Goal: Task Accomplishment & Management: Use online tool/utility

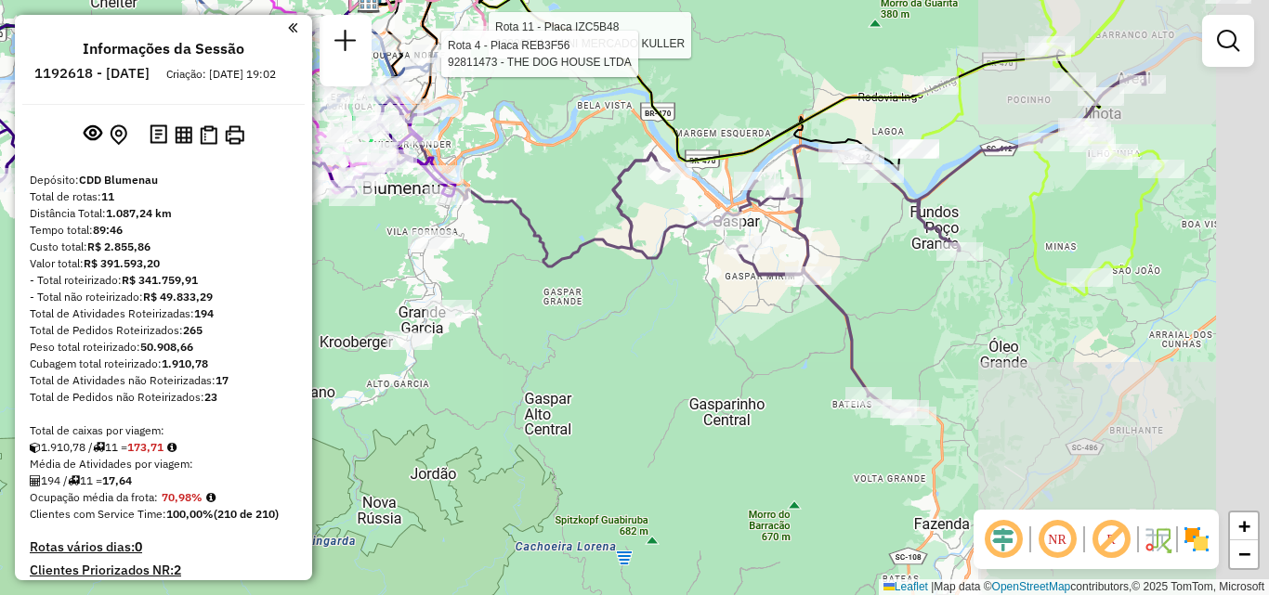
drag, startPoint x: 651, startPoint y: 195, endPoint x: 692, endPoint y: 118, distance: 87.2
click at [679, 137] on div "Rota 11 - Placa IZC5B48 92800241 - MINI MERCADO KULLER Rota 4 - Placa REB3F56 9…" at bounding box center [634, 297] width 1269 height 595
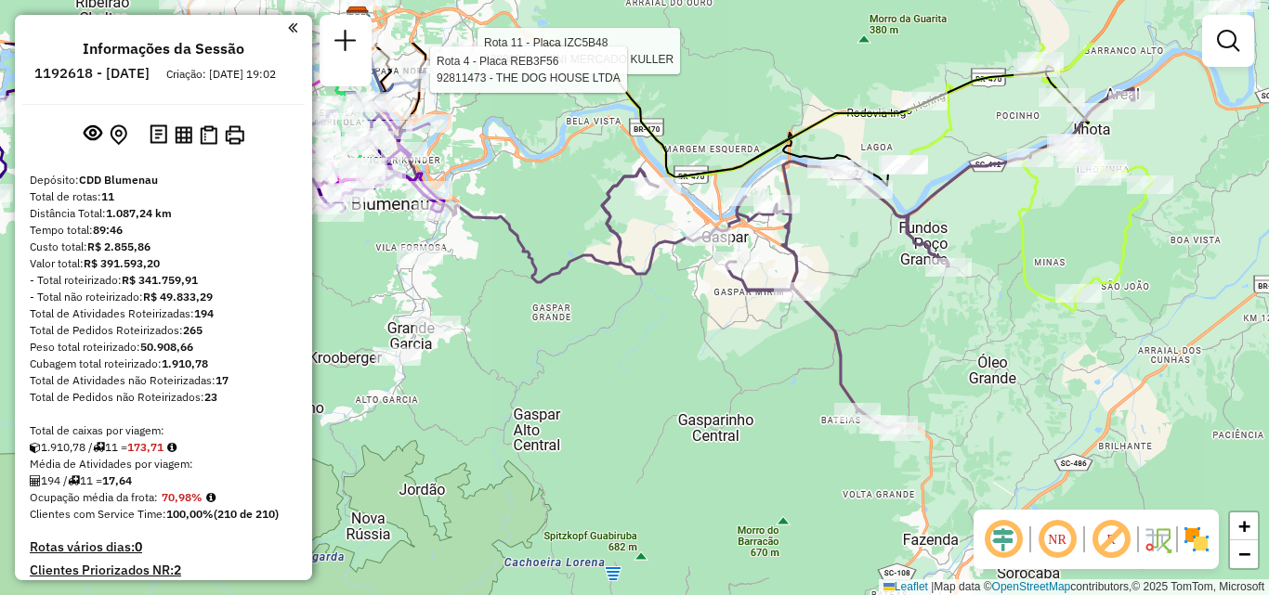
drag, startPoint x: 890, startPoint y: 202, endPoint x: 779, endPoint y: 327, distance: 167.1
click at [782, 334] on div "Rota 11 - Placa IZC5B48 92800241 - MINI MERCADO KULLER Rota 4 - Placa REB3F56 9…" at bounding box center [634, 297] width 1269 height 595
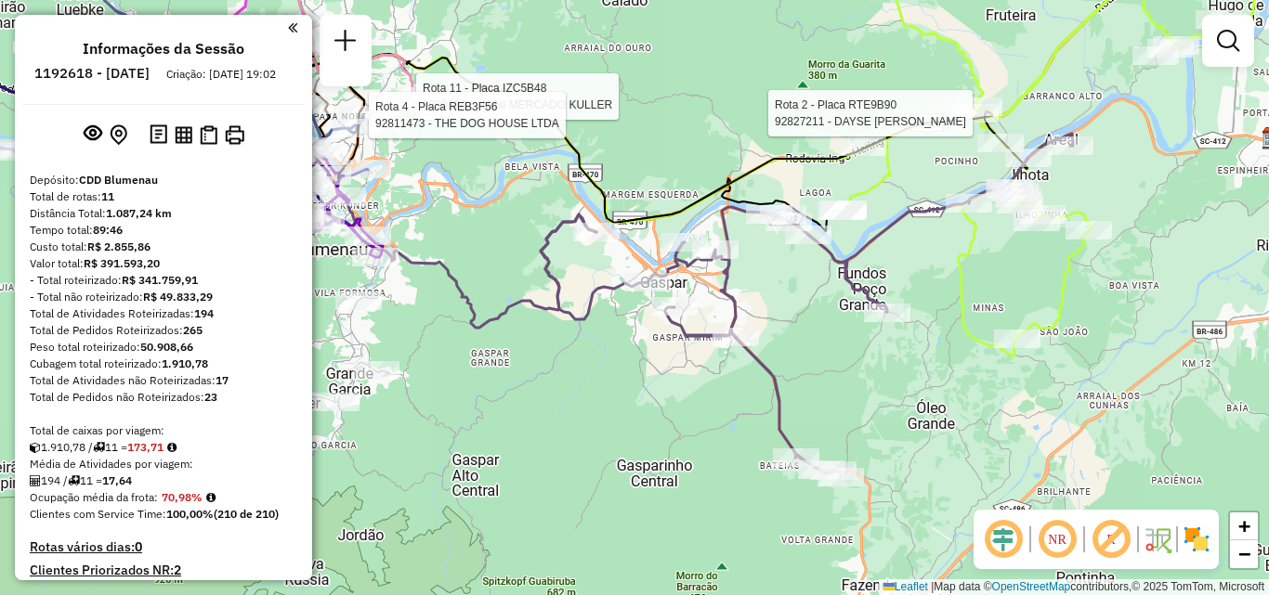
select select "**********"
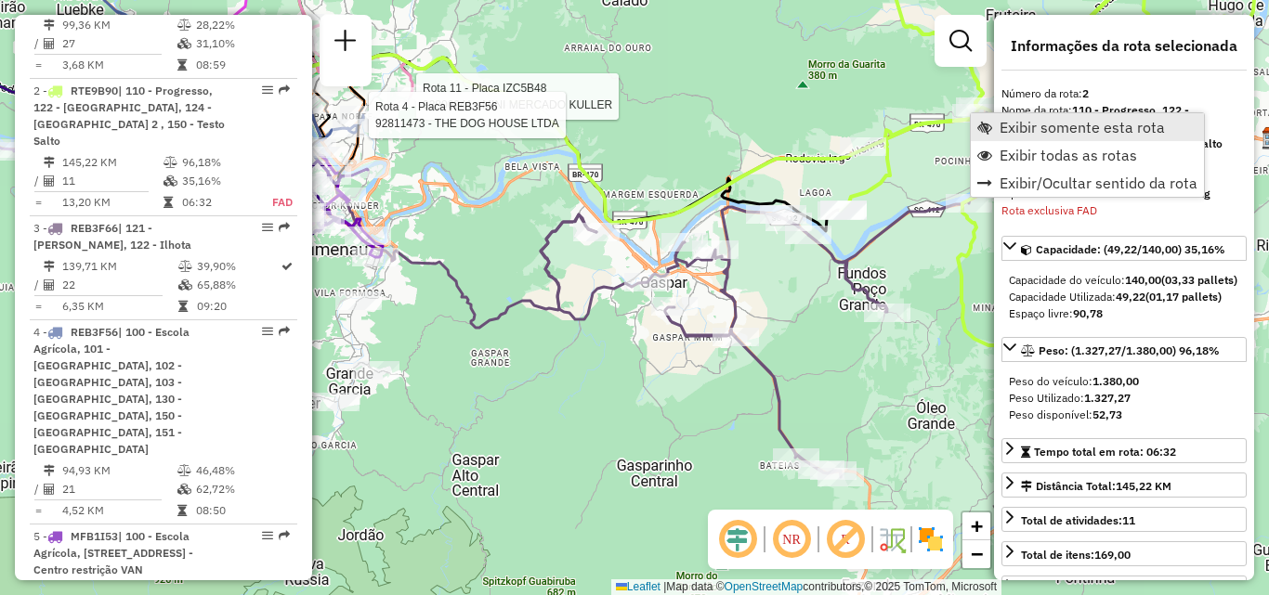
scroll to position [809, 0]
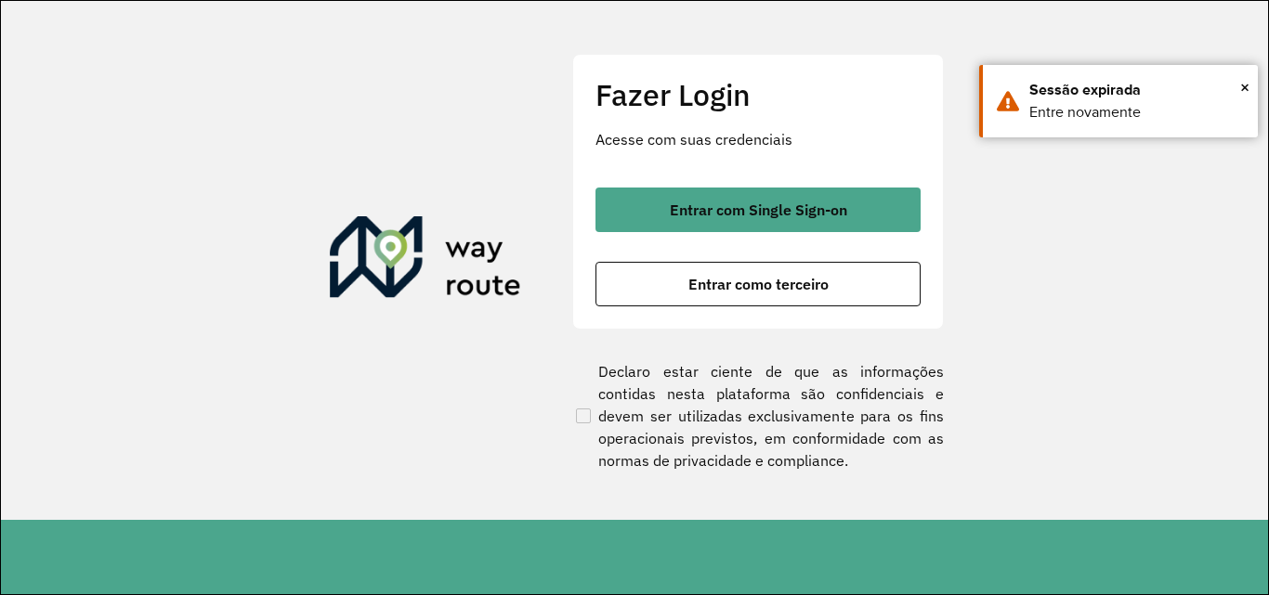
click at [739, 84] on h2 "Fazer Login" at bounding box center [757, 94] width 325 height 35
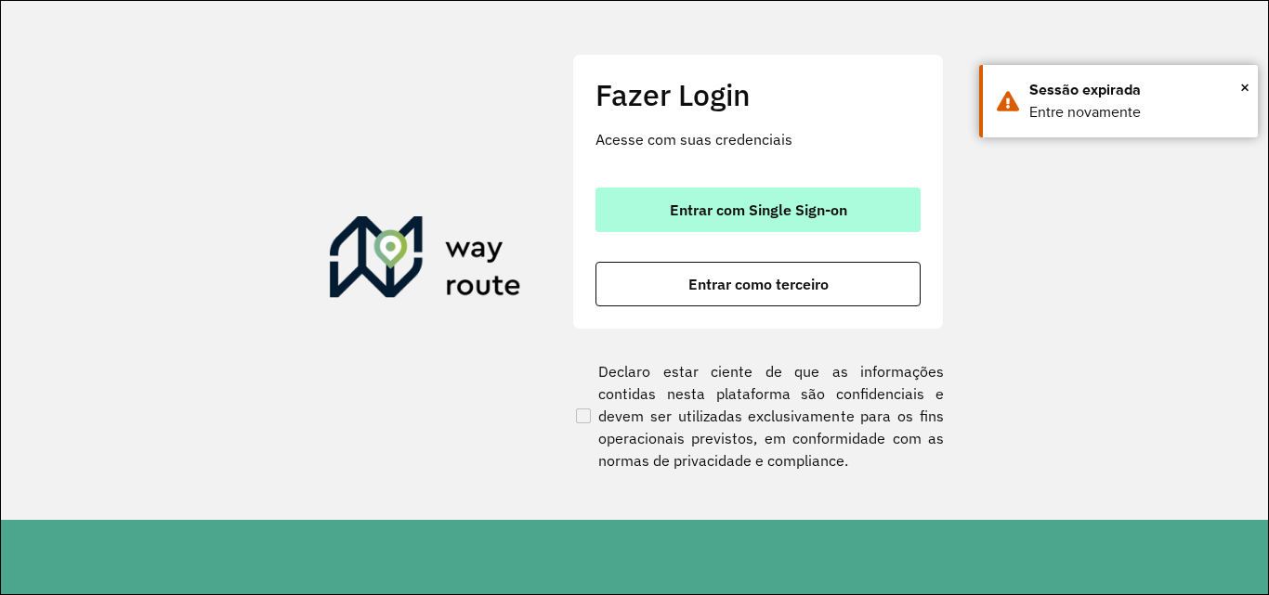
click at [750, 190] on button "Entrar com Single Sign-on" at bounding box center [757, 210] width 325 height 45
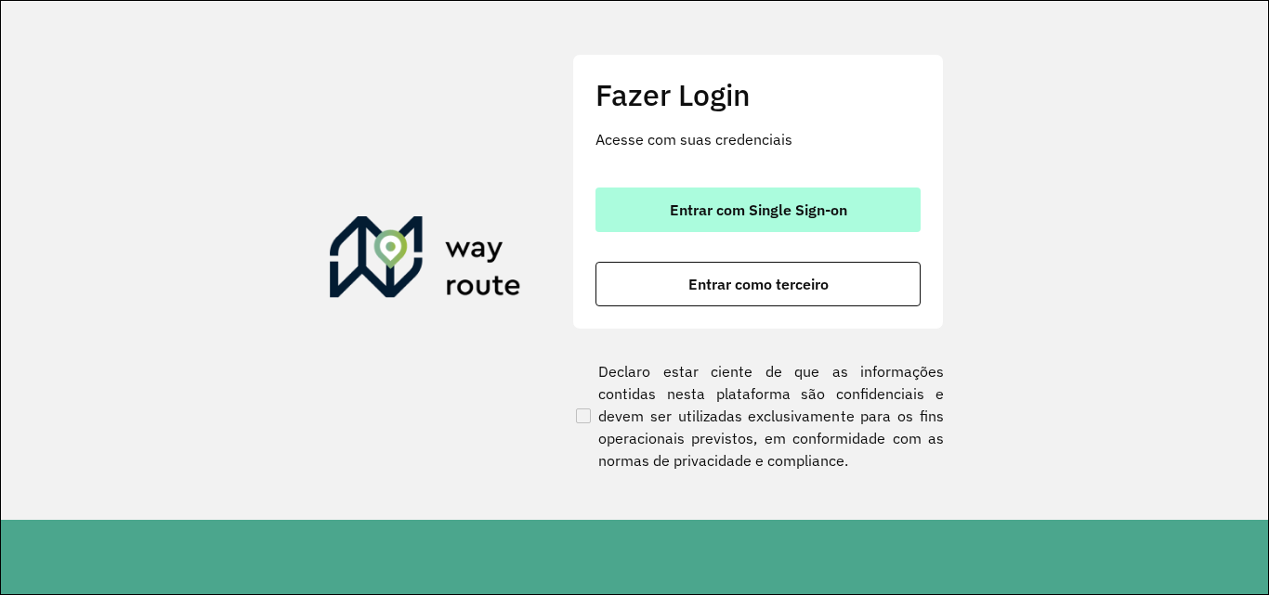
click at [779, 212] on span "Entrar com Single Sign-on" at bounding box center [758, 209] width 177 height 15
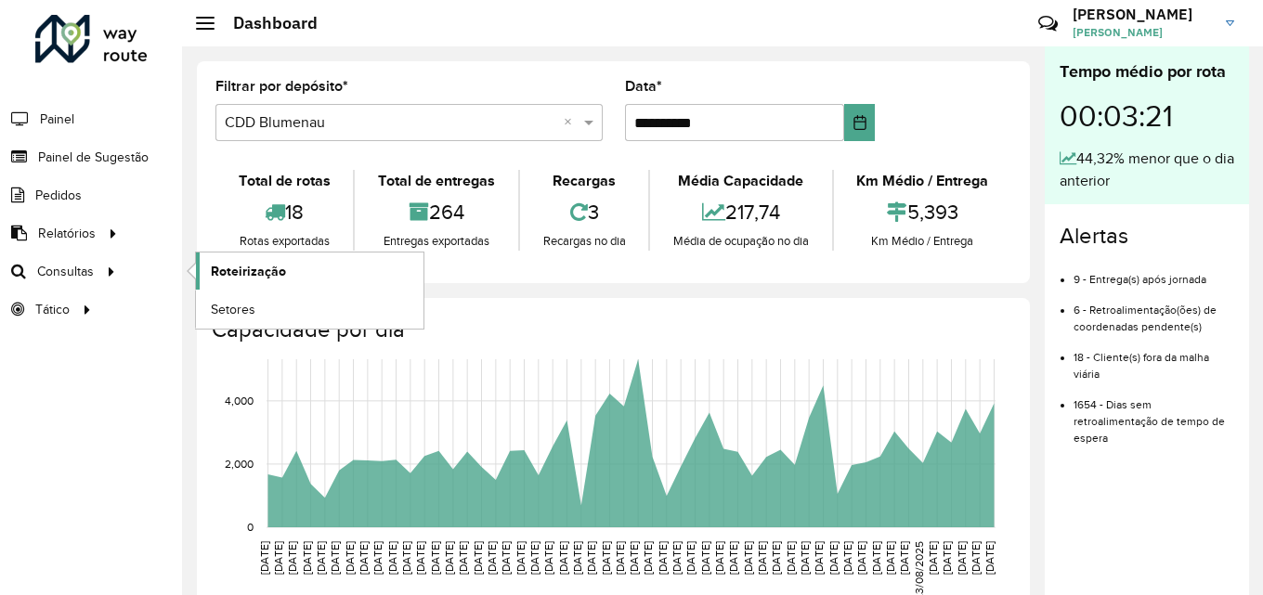
click at [278, 276] on span "Roteirização" at bounding box center [248, 272] width 75 height 20
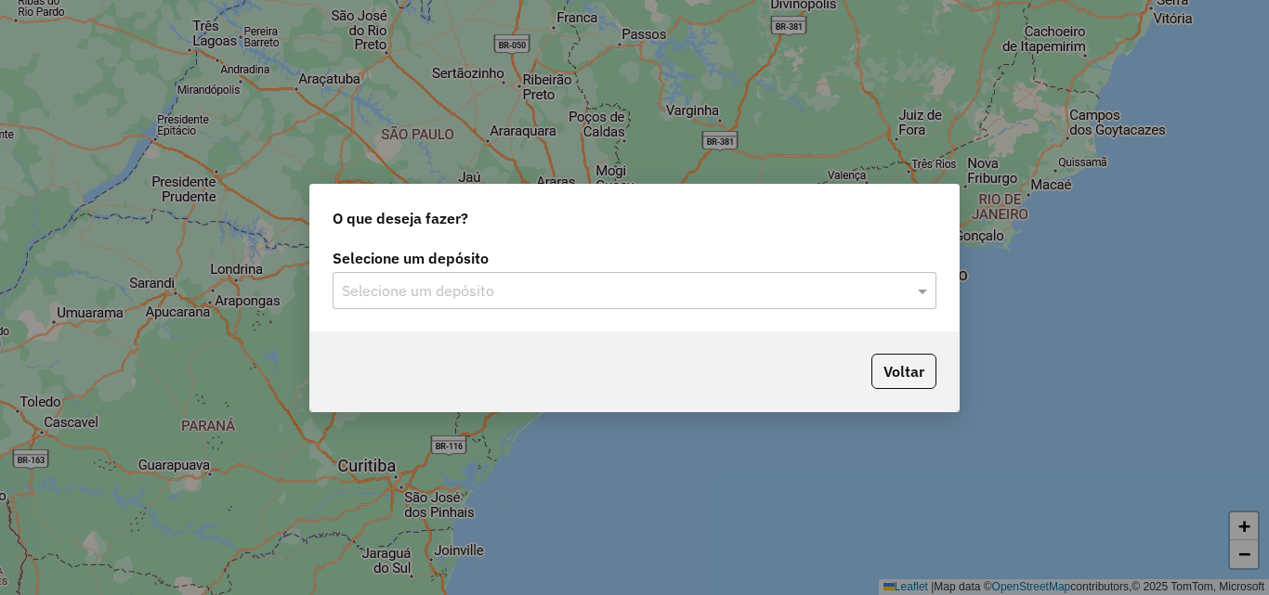
click at [532, 285] on input "text" at bounding box center [616, 291] width 548 height 22
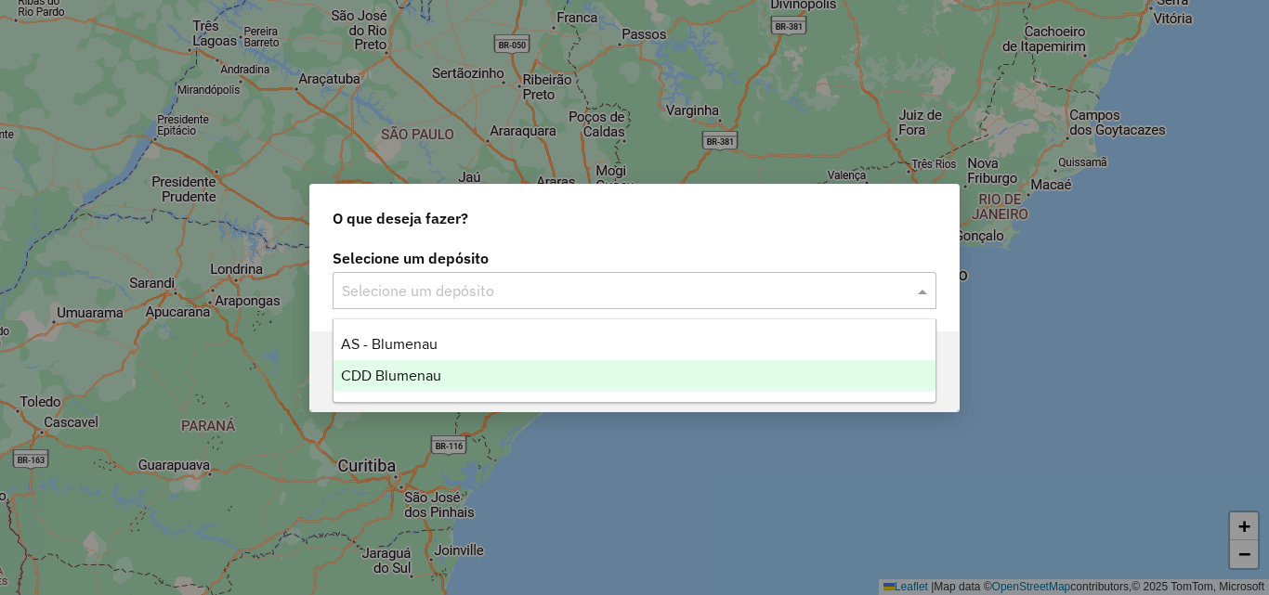
click at [438, 369] on span "CDD Blumenau" at bounding box center [391, 376] width 100 height 16
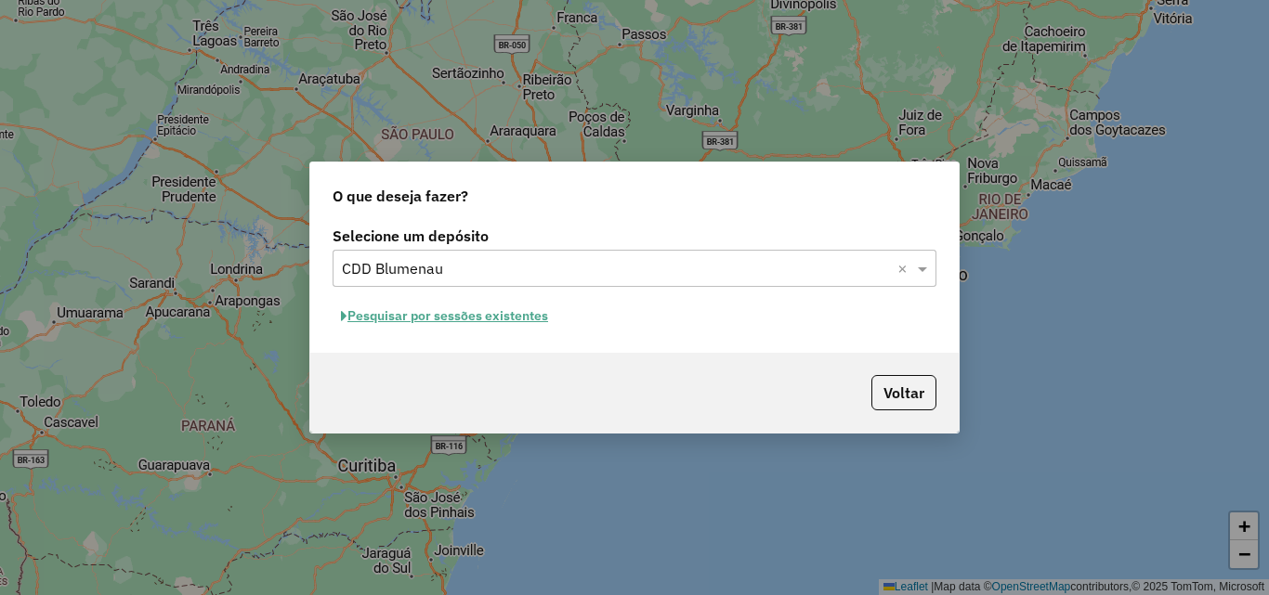
click at [511, 316] on button "Pesquisar por sessões existentes" at bounding box center [444, 316] width 224 height 29
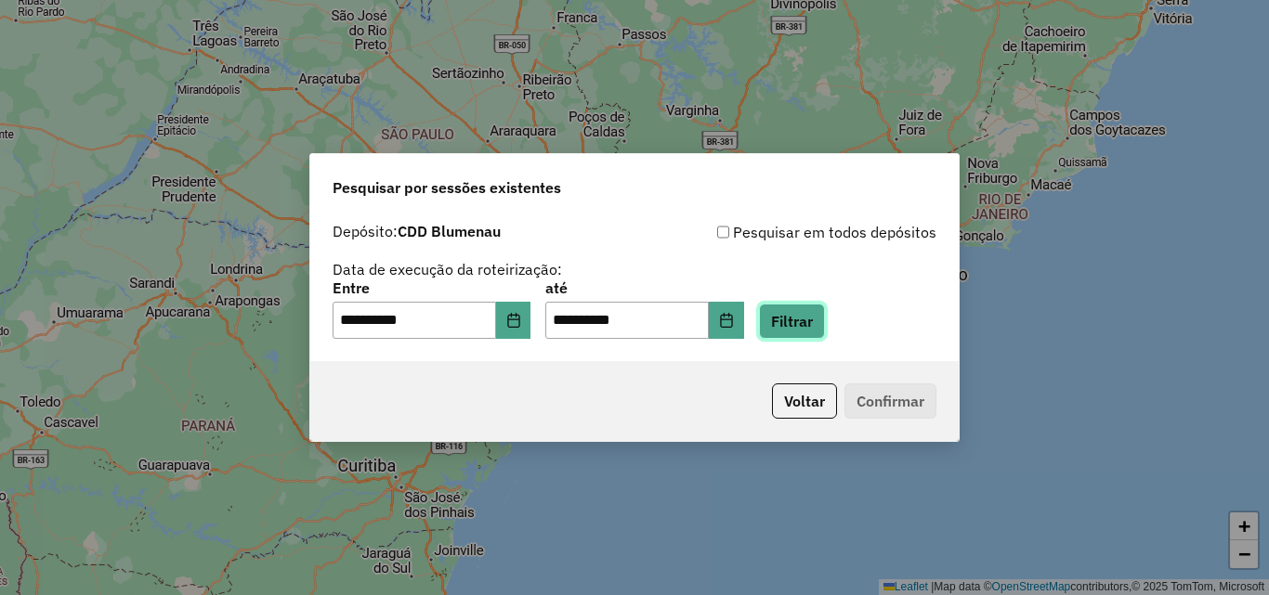
click at [813, 315] on button "Filtrar" at bounding box center [792, 321] width 66 height 35
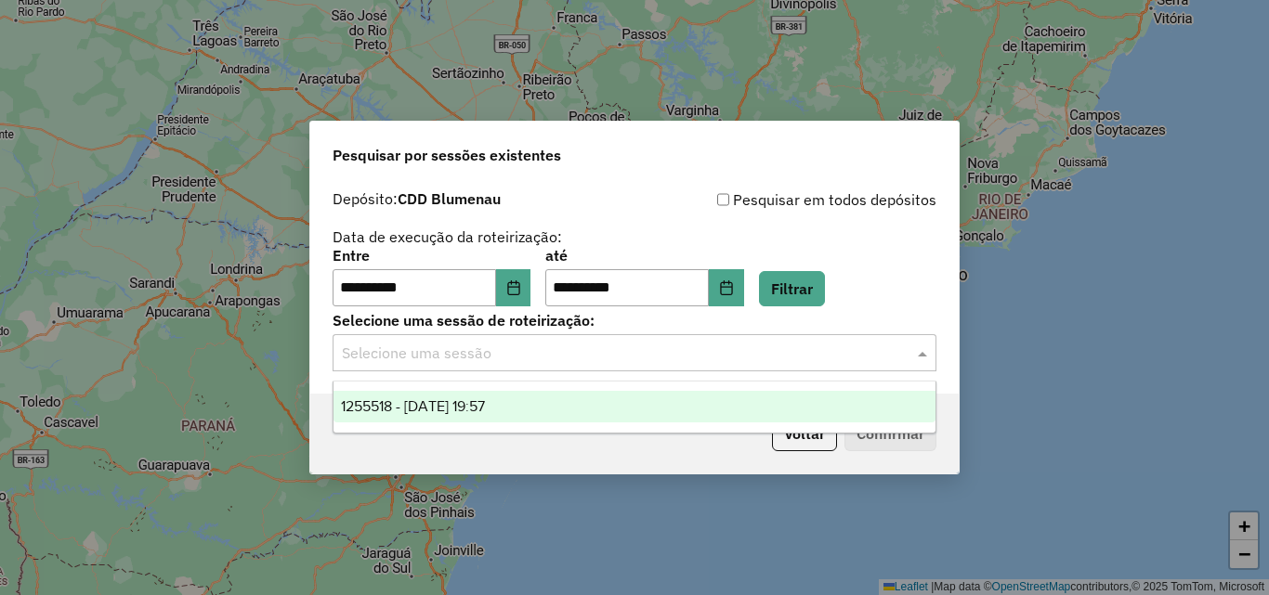
click at [543, 348] on input "text" at bounding box center [616, 354] width 548 height 22
click at [485, 404] on span "1255518 - 29/08/2025 19:57" at bounding box center [413, 406] width 144 height 16
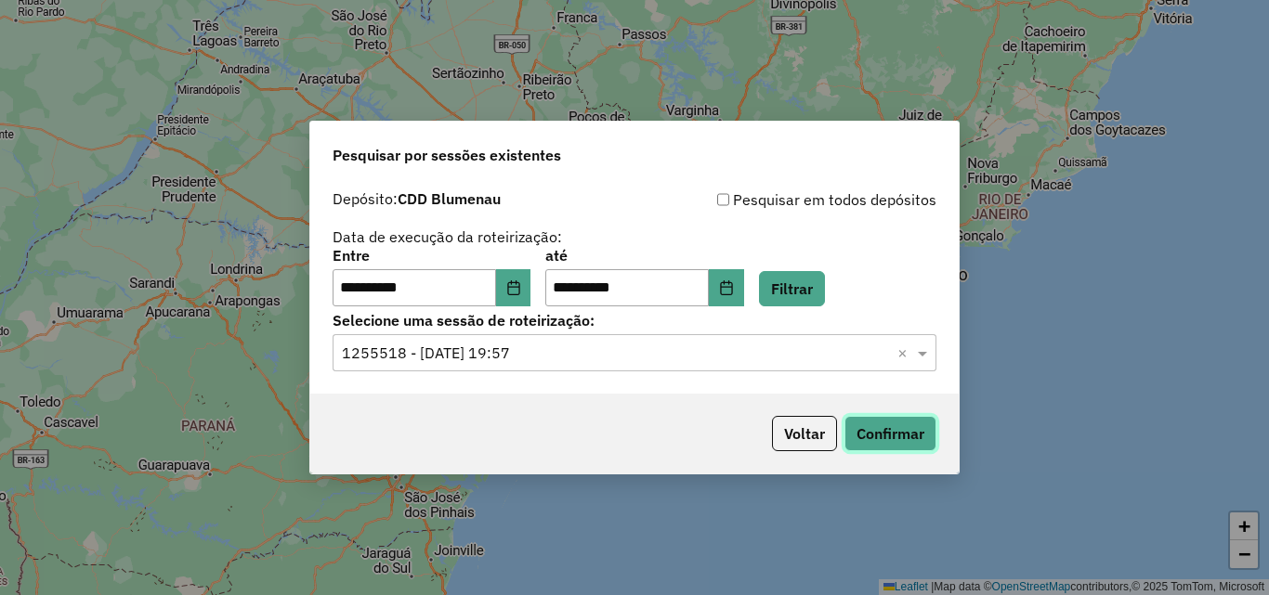
click at [925, 441] on button "Confirmar" at bounding box center [890, 433] width 92 height 35
click at [895, 429] on button "Confirmar" at bounding box center [890, 433] width 92 height 35
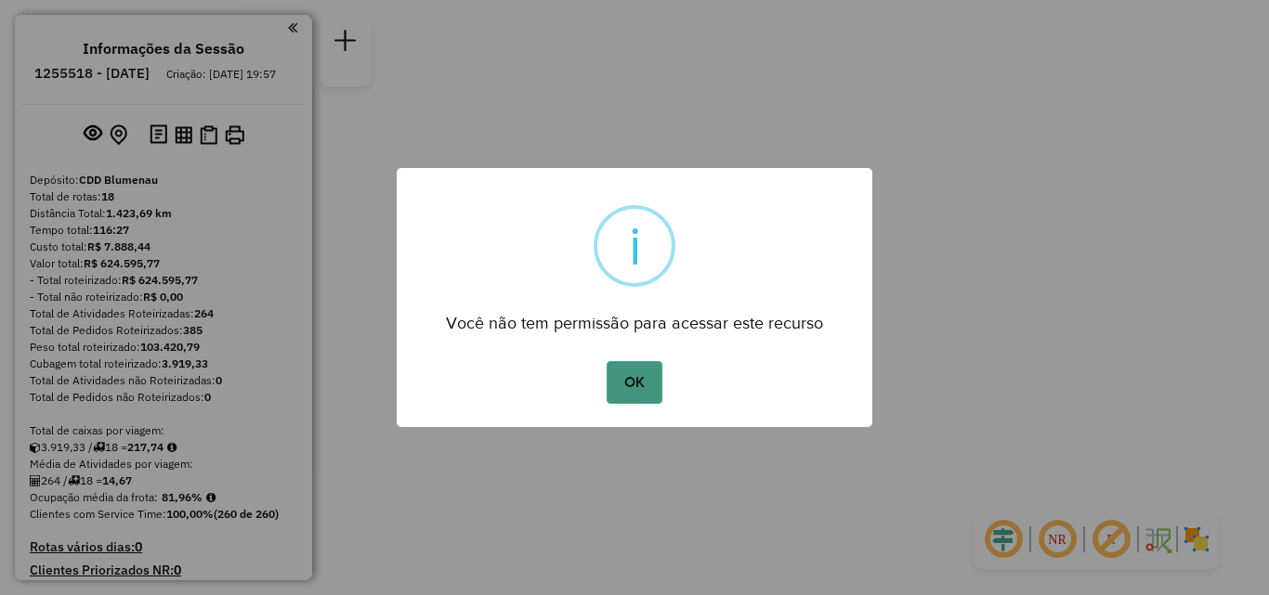
click at [642, 376] on button "OK" at bounding box center [633, 382] width 55 height 43
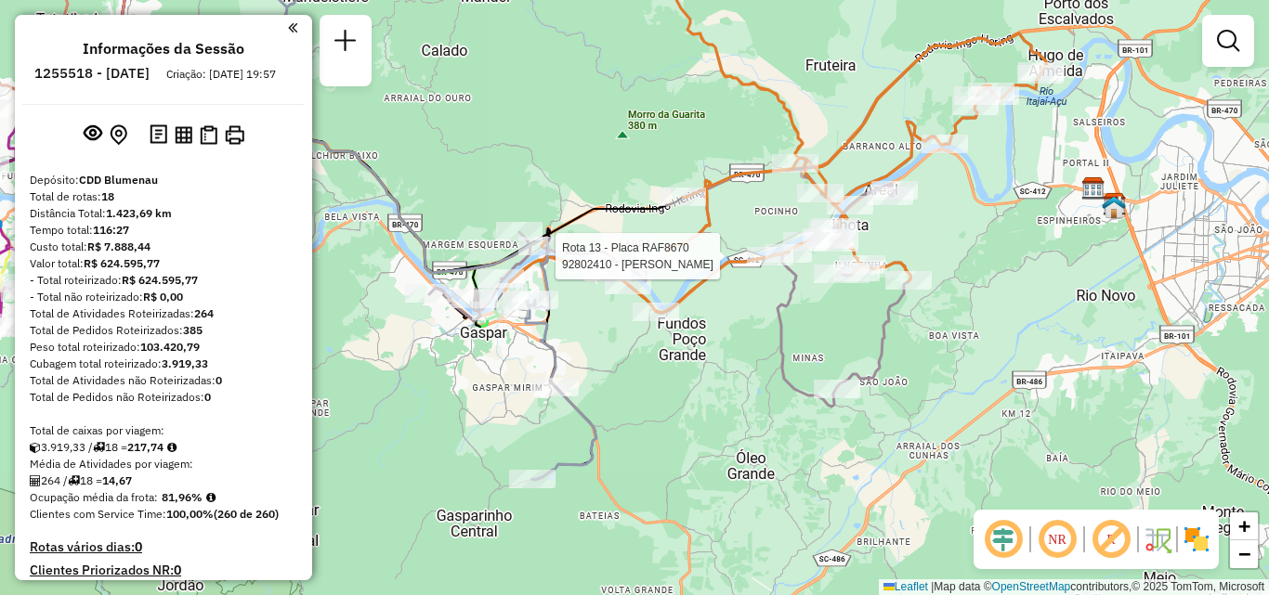
select select "**********"
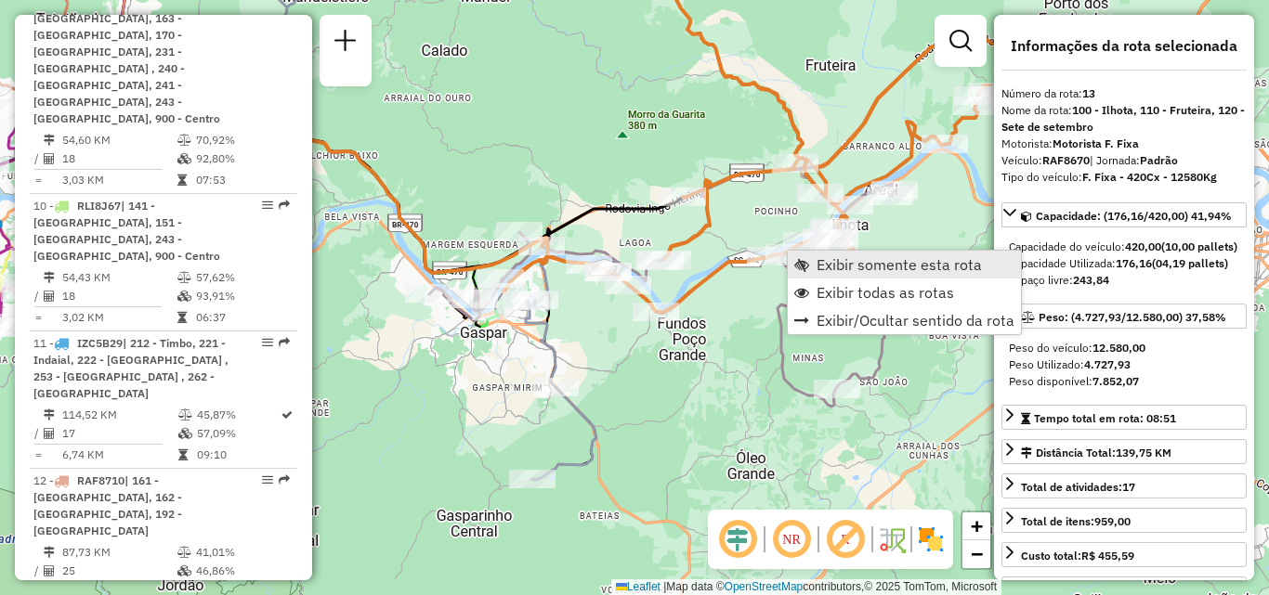
scroll to position [2170, 0]
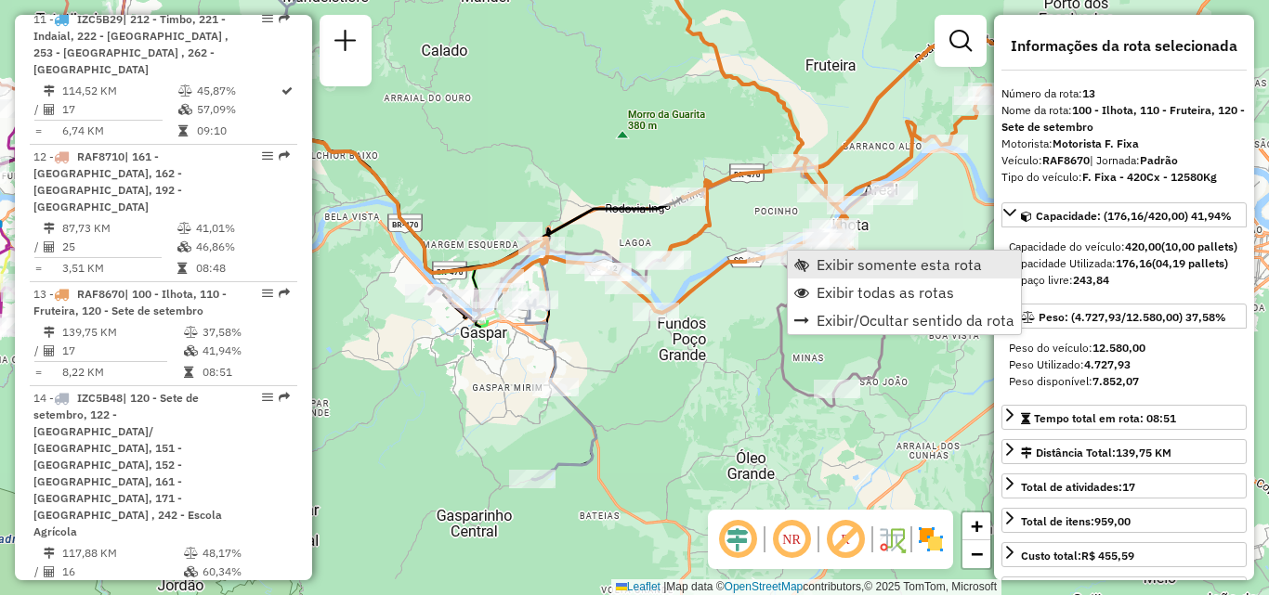
click at [846, 267] on span "Exibir somente esta rota" at bounding box center [898, 264] width 165 height 15
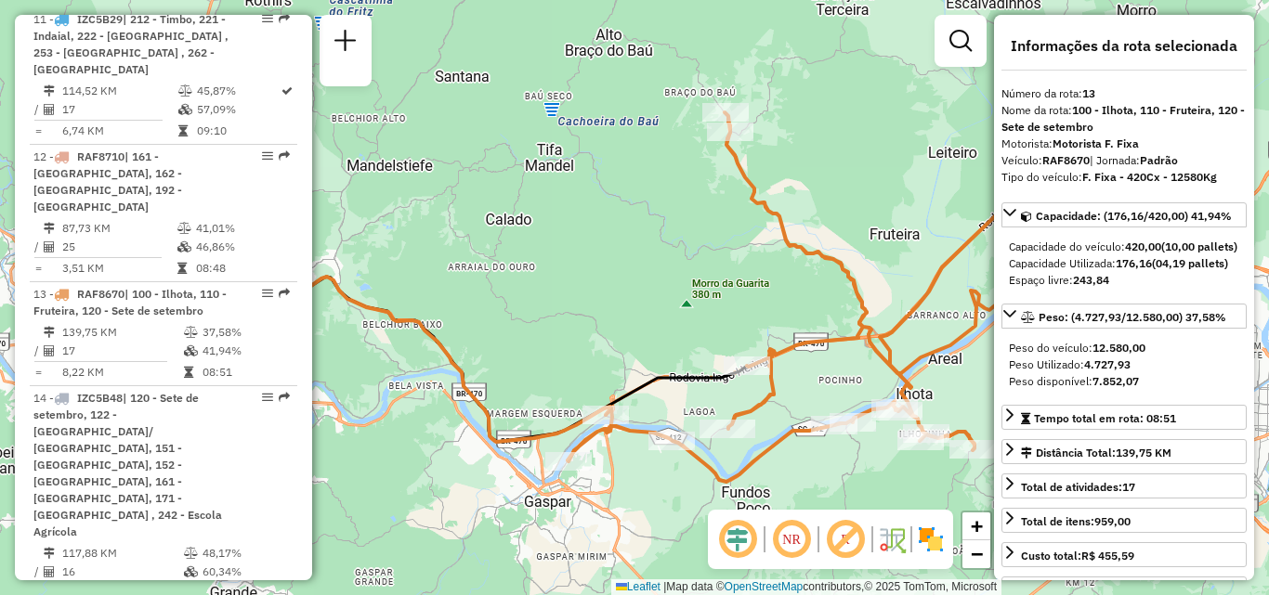
drag, startPoint x: 509, startPoint y: 295, endPoint x: 824, endPoint y: 221, distance: 323.5
click at [823, 222] on div "Janela de atendimento Grade de atendimento Capacidade Transportadoras Veículos …" at bounding box center [634, 297] width 1269 height 595
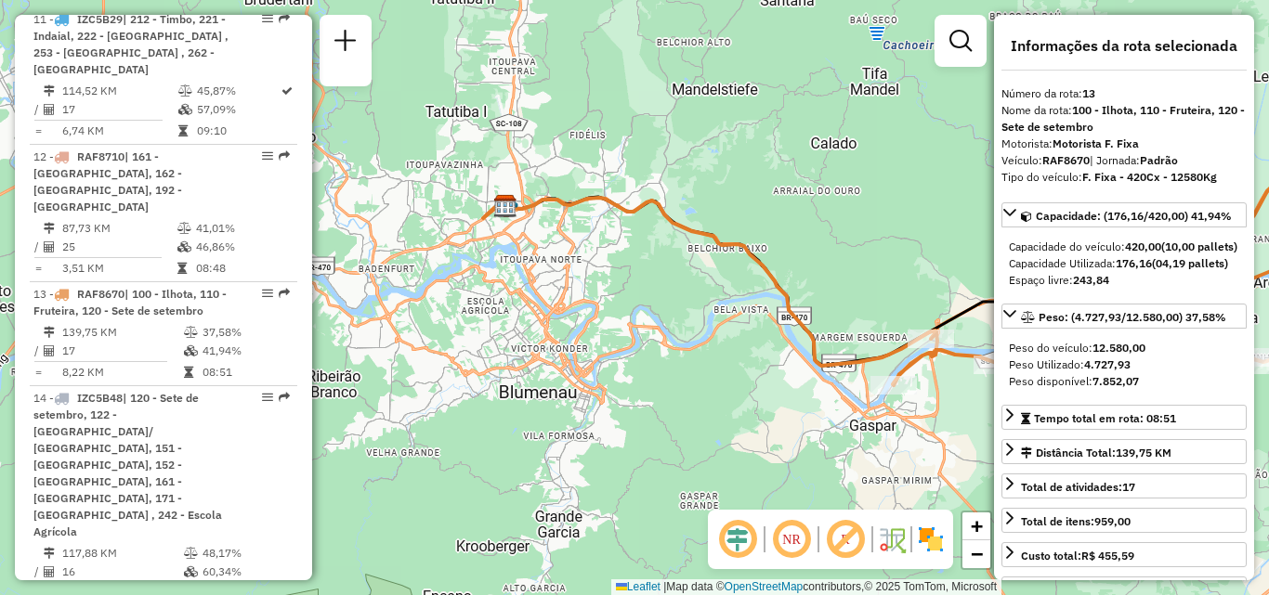
drag, startPoint x: 704, startPoint y: 320, endPoint x: 762, endPoint y: 268, distance: 77.6
click at [758, 271] on div "Janela de atendimento Grade de atendimento Capacidade Transportadoras Veículos …" at bounding box center [634, 297] width 1269 height 595
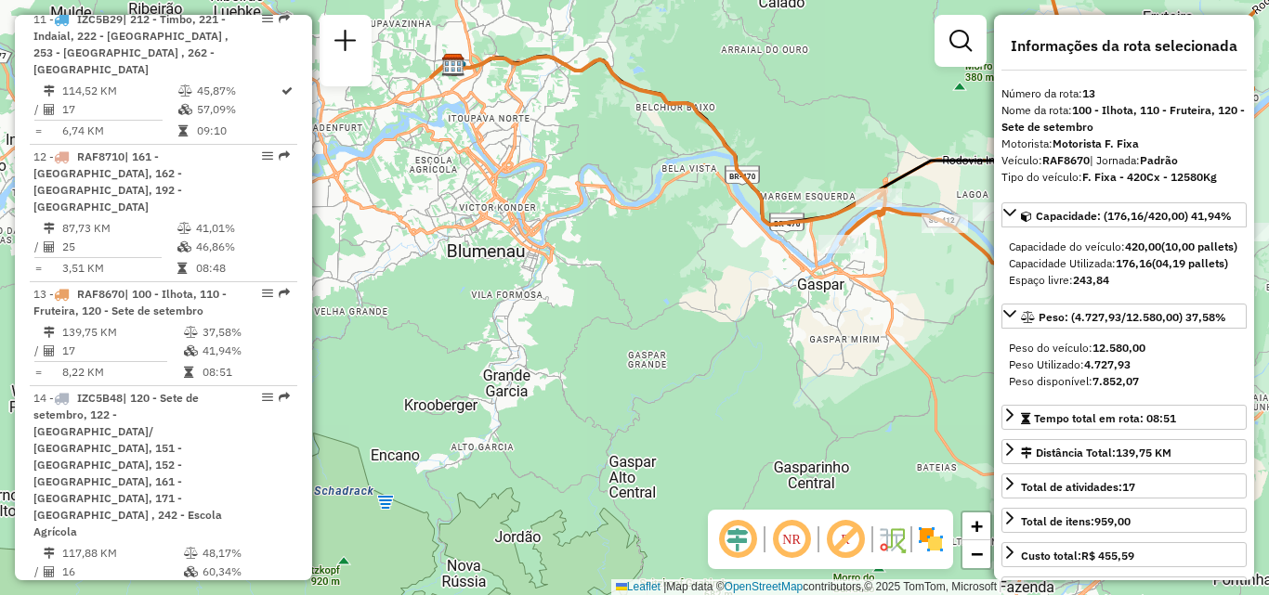
drag, startPoint x: 786, startPoint y: 355, endPoint x: 645, endPoint y: 296, distance: 152.0
click at [645, 296] on div "Janela de atendimento Grade de atendimento Capacidade Transportadoras Veículos …" at bounding box center [634, 297] width 1269 height 595
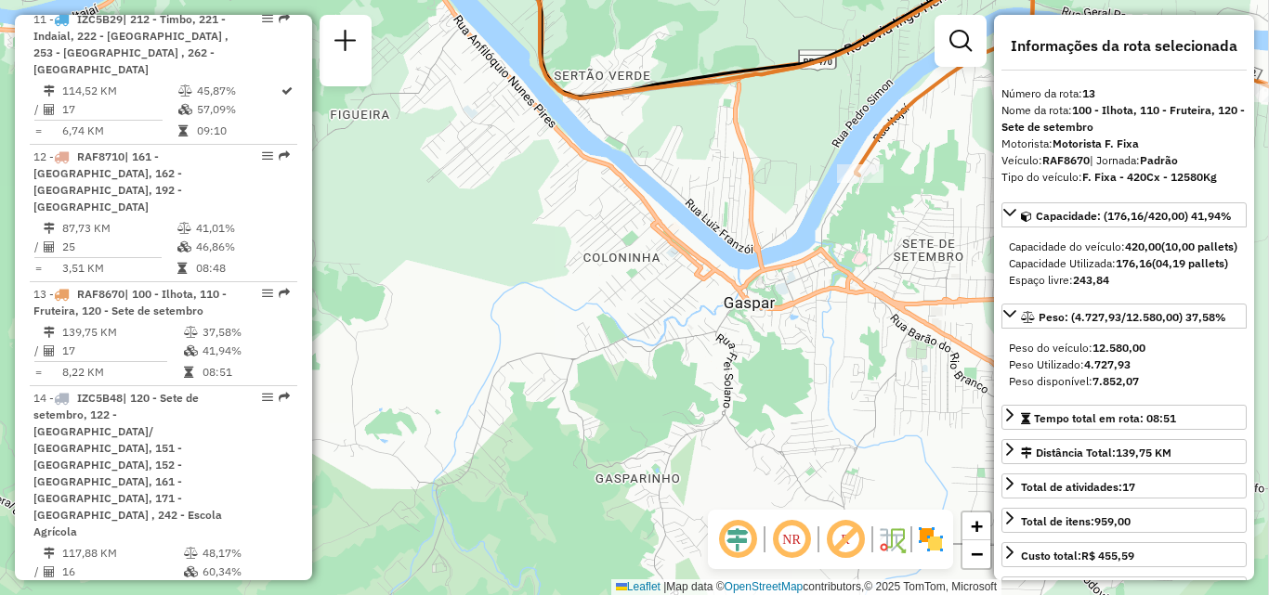
drag, startPoint x: 713, startPoint y: 327, endPoint x: 698, endPoint y: 268, distance: 60.4
click at [701, 281] on div "Janela de atendimento Grade de atendimento Capacidade Transportadoras Veículos …" at bounding box center [634, 297] width 1269 height 595
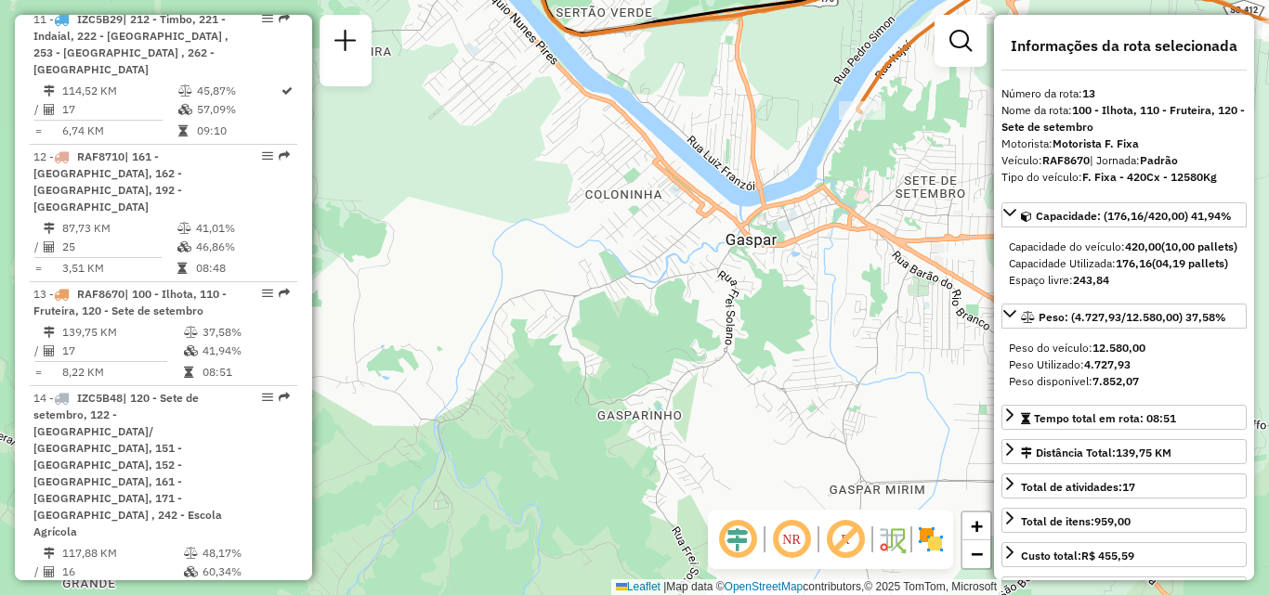
drag, startPoint x: 677, startPoint y: 353, endPoint x: 687, endPoint y: 328, distance: 27.1
click at [684, 333] on div "Janela de atendimento Grade de atendimento Capacidade Transportadoras Veículos …" at bounding box center [634, 297] width 1269 height 595
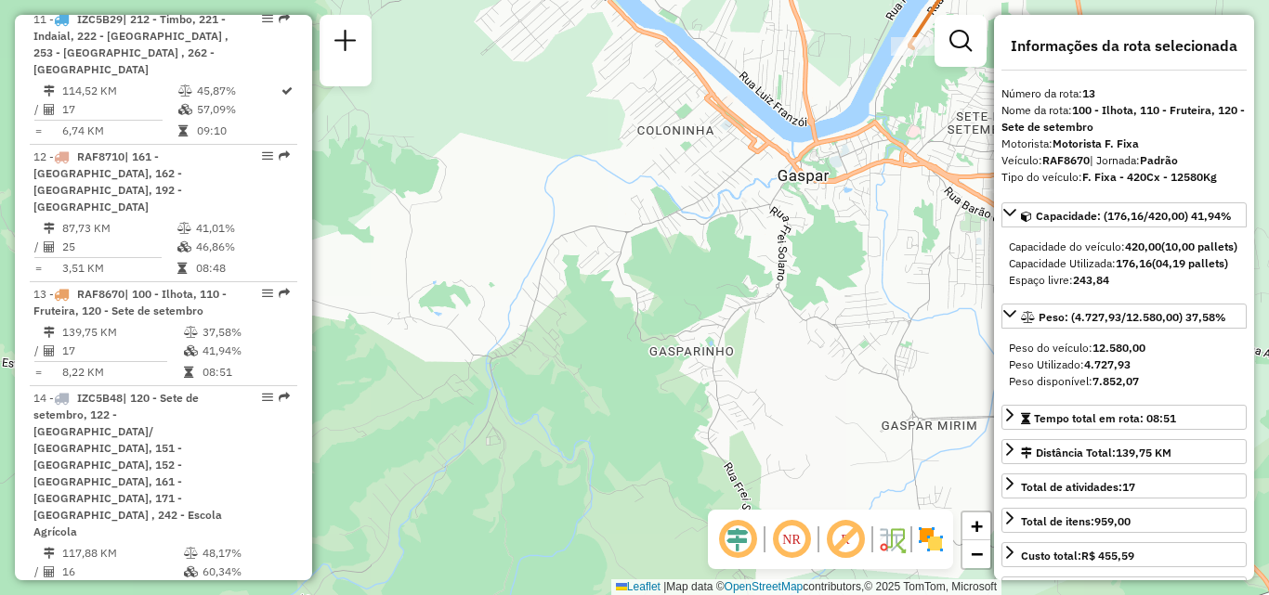
drag, startPoint x: 783, startPoint y: 390, endPoint x: 794, endPoint y: 303, distance: 88.0
click at [792, 331] on div "Janela de atendimento Grade de atendimento Capacidade Transportadoras Veículos …" at bounding box center [634, 297] width 1269 height 595
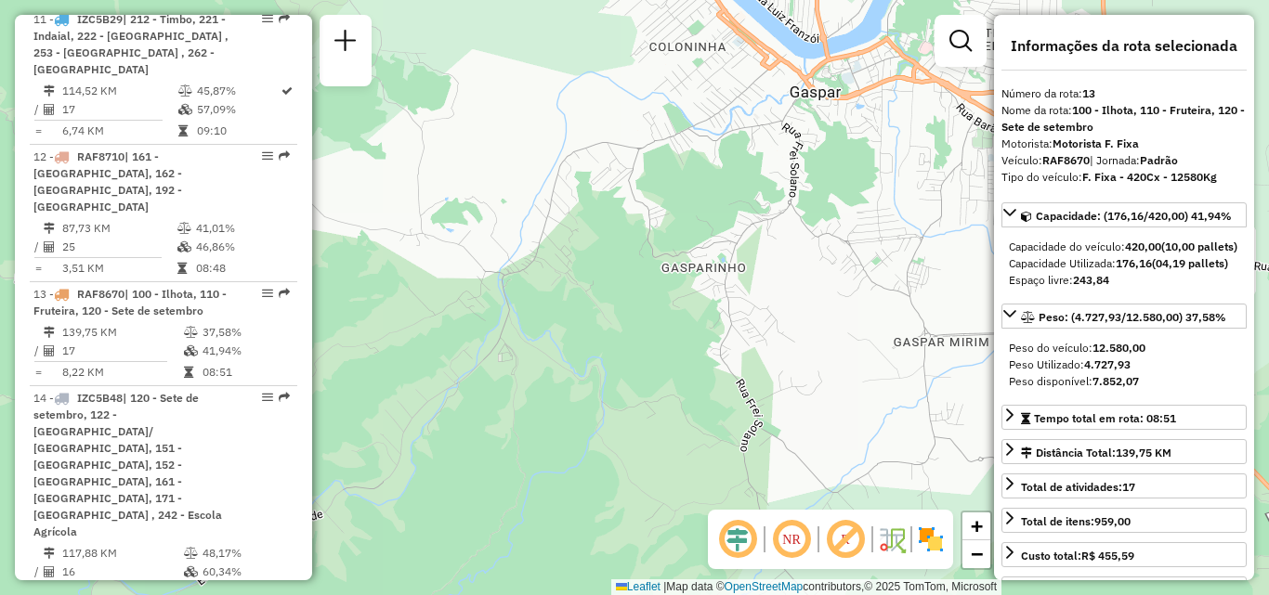
click at [816, 277] on div "Janela de atendimento Grade de atendimento Capacidade Transportadoras Veículos …" at bounding box center [634, 297] width 1269 height 595
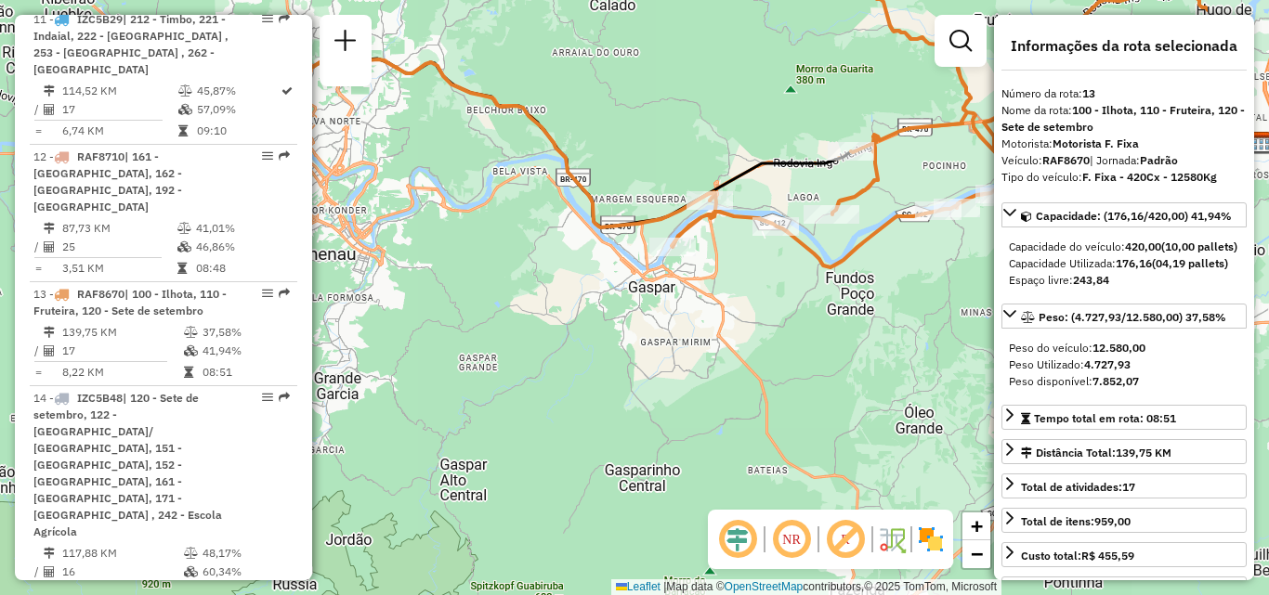
drag, startPoint x: 818, startPoint y: 317, endPoint x: 631, endPoint y: 347, distance: 190.1
click at [631, 347] on div "Janela de atendimento Grade de atendimento Capacidade Transportadoras Veículos …" at bounding box center [634, 297] width 1269 height 595
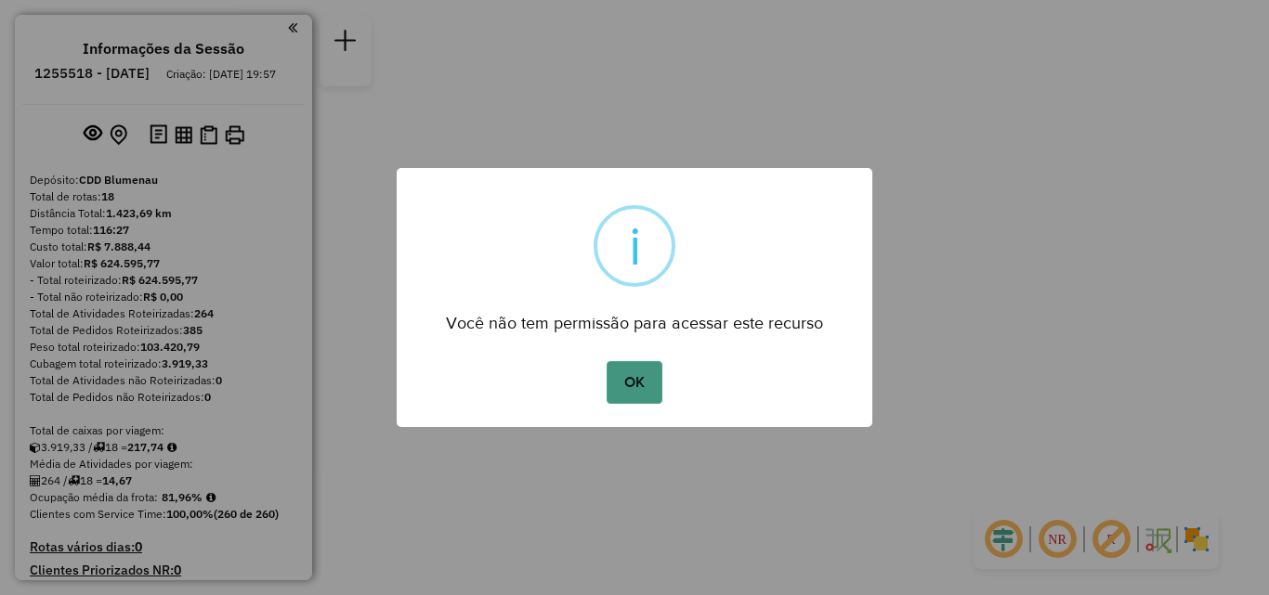
click at [631, 382] on button "OK" at bounding box center [633, 382] width 55 height 43
